Goal: Task Accomplishment & Management: Complete application form

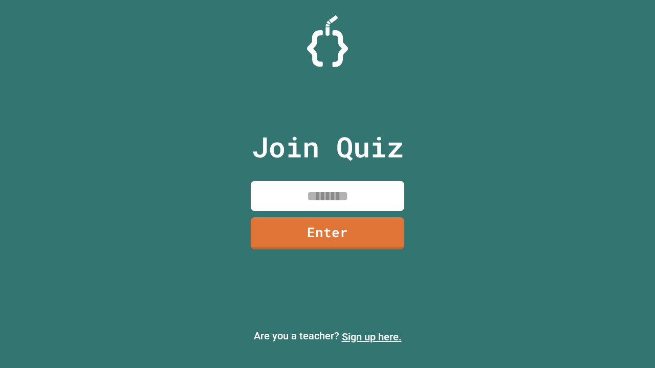
click at [372, 337] on link "Sign up here." at bounding box center [372, 337] width 60 height 12
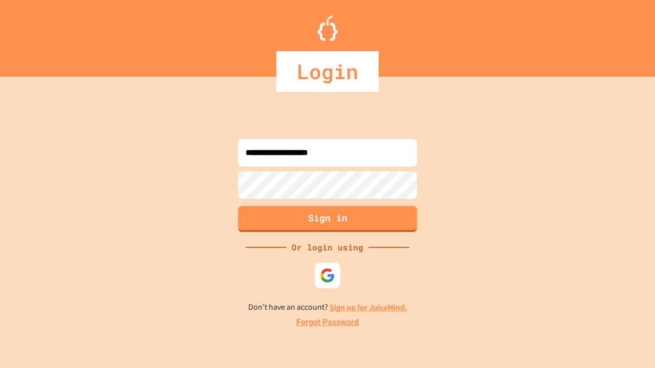
type input "**********"
